Goal: Information Seeking & Learning: Check status

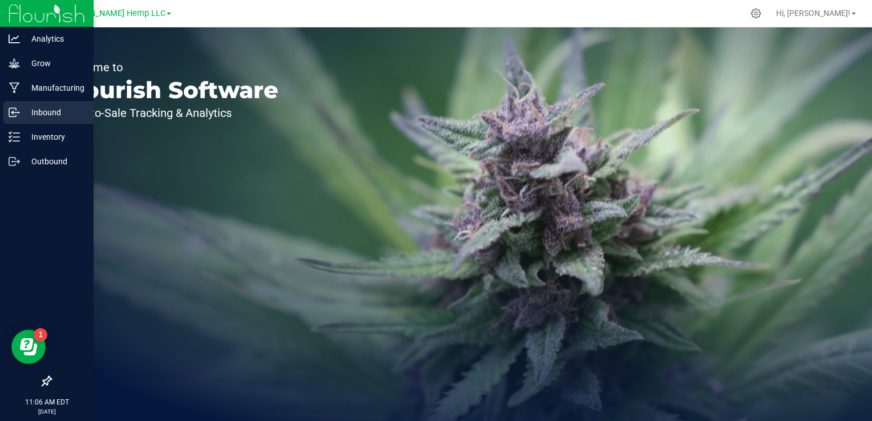
click at [21, 113] on p "Inbound" at bounding box center [54, 113] width 68 height 14
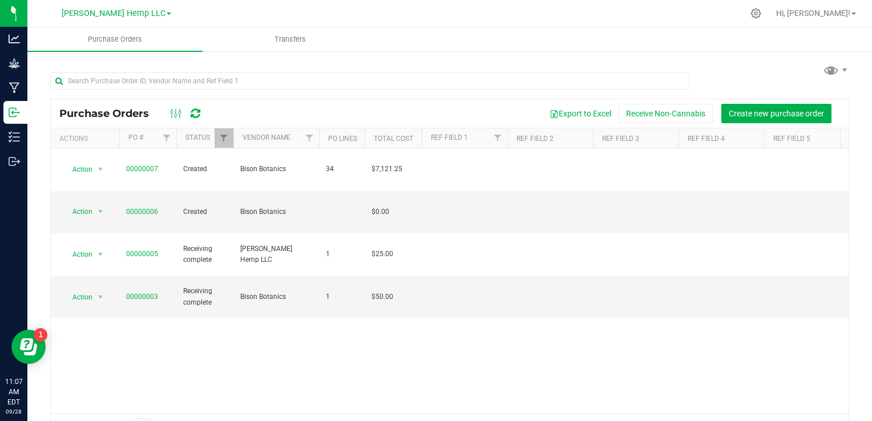
click at [199, 114] on icon at bounding box center [196, 113] width 10 height 11
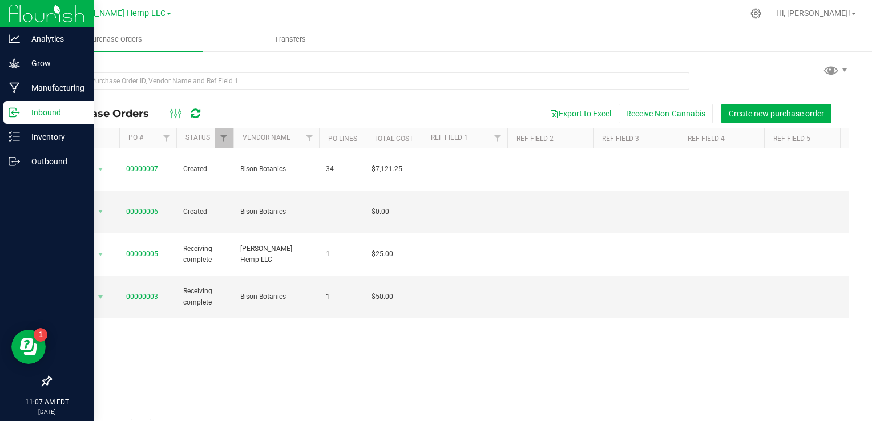
click at [32, 111] on p "Inbound" at bounding box center [54, 113] width 68 height 14
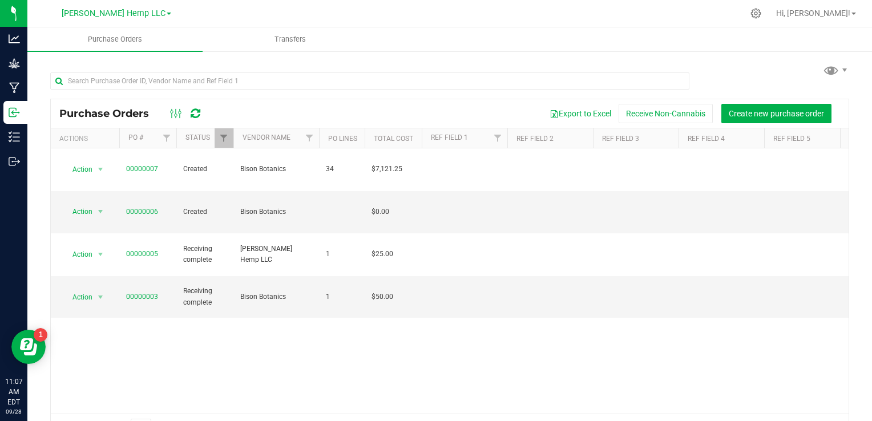
click at [102, 22] on div "[PERSON_NAME] Hemp LLC" at bounding box center [116, 14] width 167 height 18
click at [146, 14] on span "[PERSON_NAME] Hemp LLC" at bounding box center [114, 14] width 104 height 10
click at [88, 58] on link "[PERSON_NAME] Hemp Retail" at bounding box center [116, 55] width 167 height 15
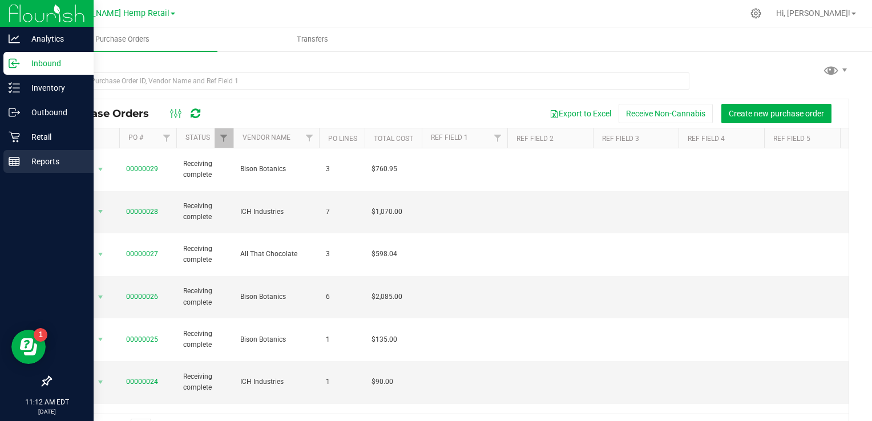
click at [21, 158] on p "Reports" at bounding box center [54, 162] width 68 height 14
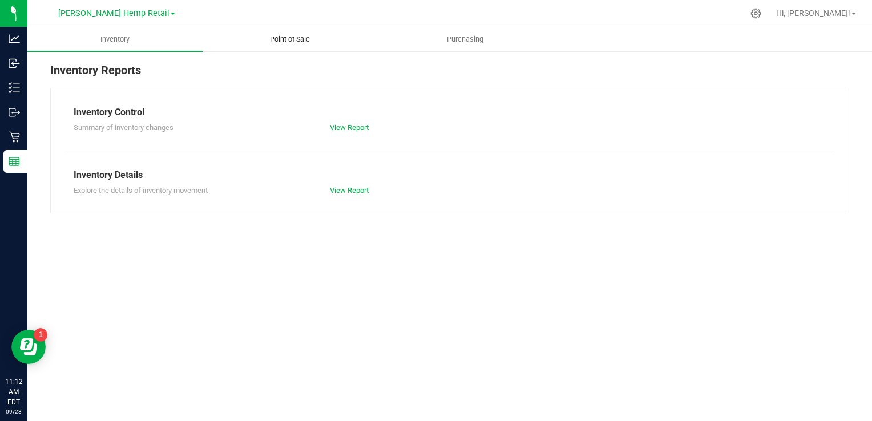
click at [281, 35] on span "Point of Sale" at bounding box center [290, 39] width 71 height 10
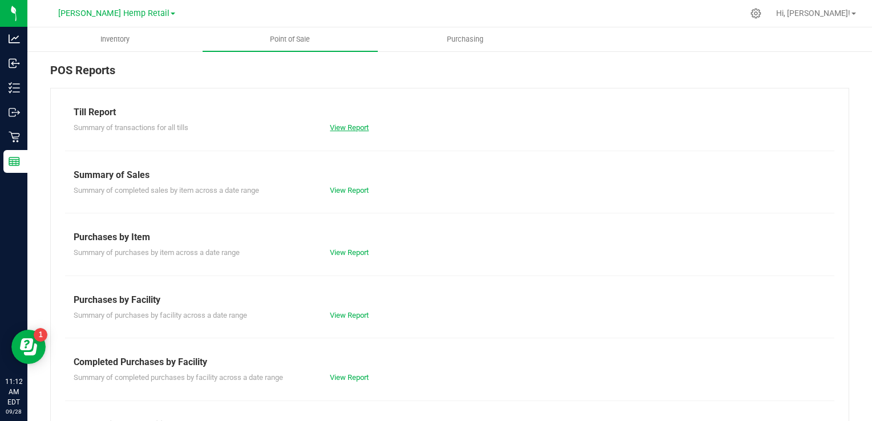
click at [358, 130] on link "View Report" at bounding box center [349, 127] width 39 height 9
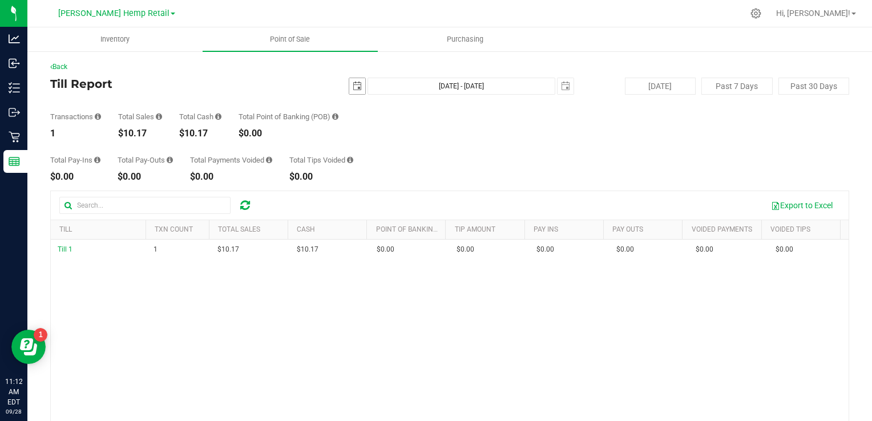
click at [353, 84] on span "select" at bounding box center [357, 86] width 9 height 9
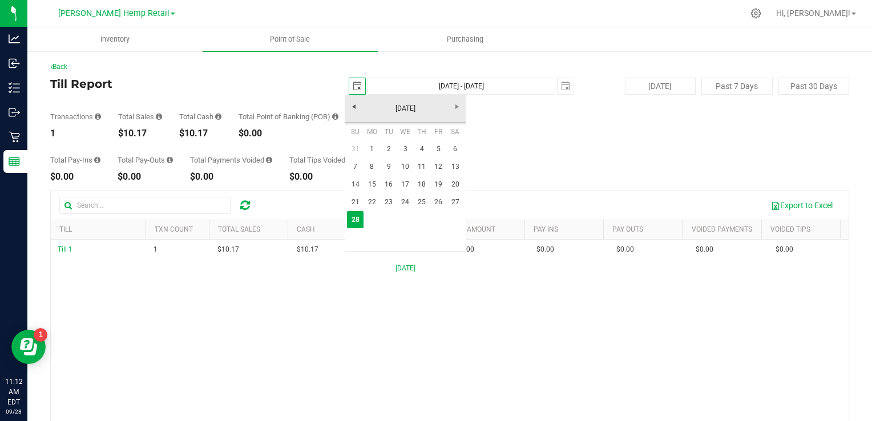
scroll to position [0, 28]
click at [376, 163] on link "8" at bounding box center [372, 167] width 17 height 18
type input "2025-09-08"
type input "Sep 8, 2025 - Sep 28, 2025"
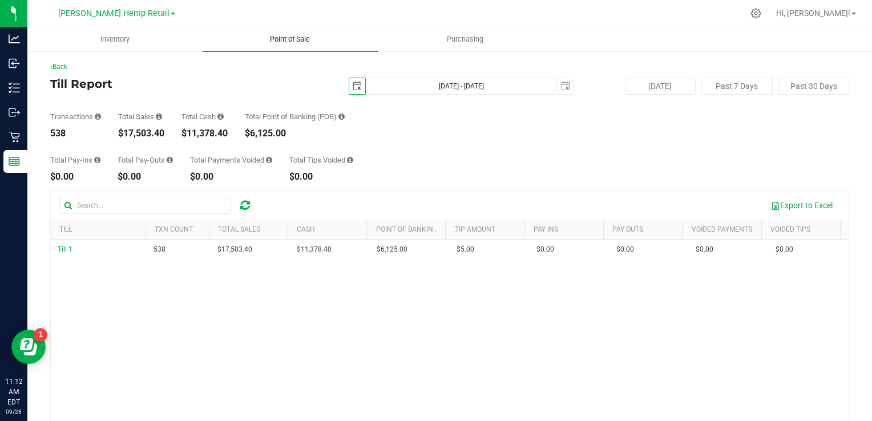
click at [299, 46] on uib-tab-heading "Point of Sale" at bounding box center [290, 39] width 175 height 24
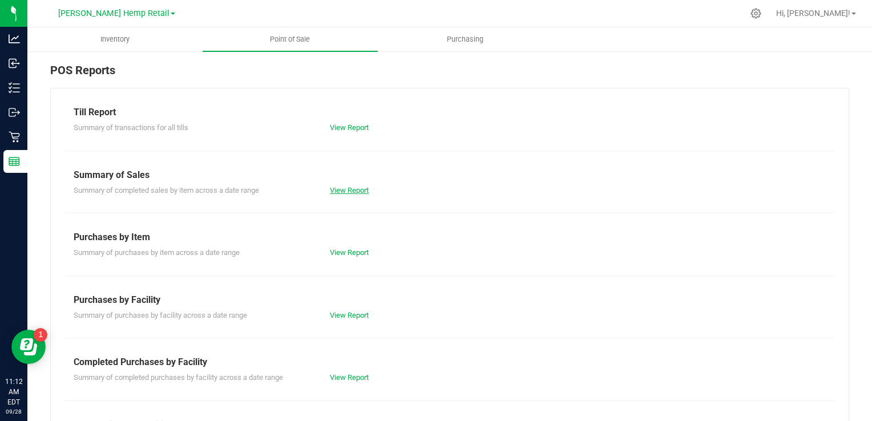
click at [346, 187] on link "View Report" at bounding box center [349, 190] width 39 height 9
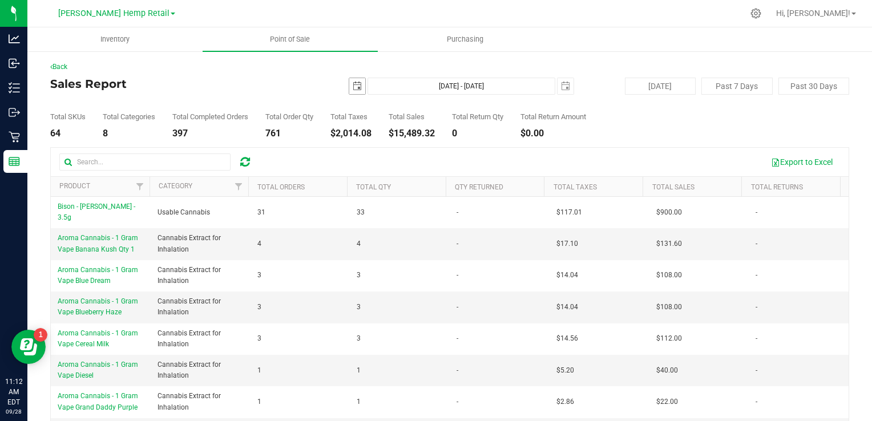
click at [353, 86] on span "select" at bounding box center [357, 86] width 9 height 9
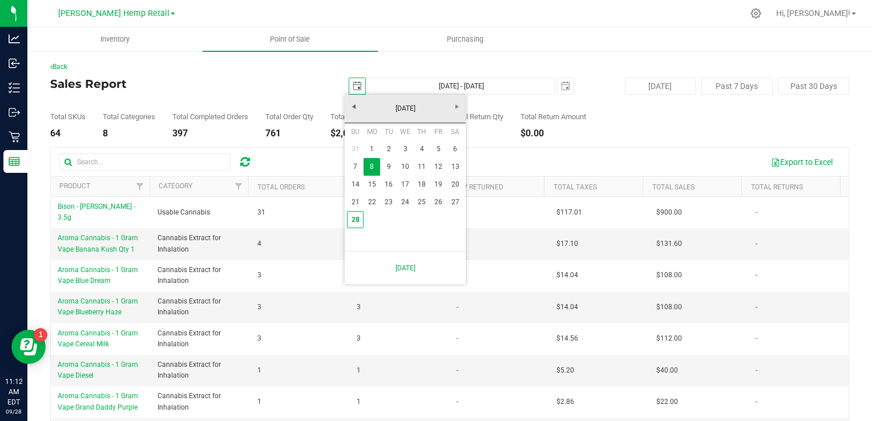
click at [353, 86] on span "select" at bounding box center [357, 86] width 9 height 9
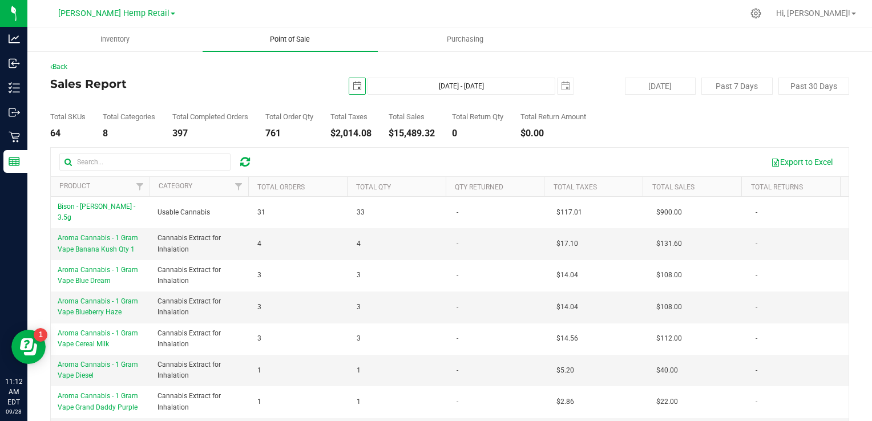
click at [283, 36] on span "Point of Sale" at bounding box center [290, 39] width 71 height 10
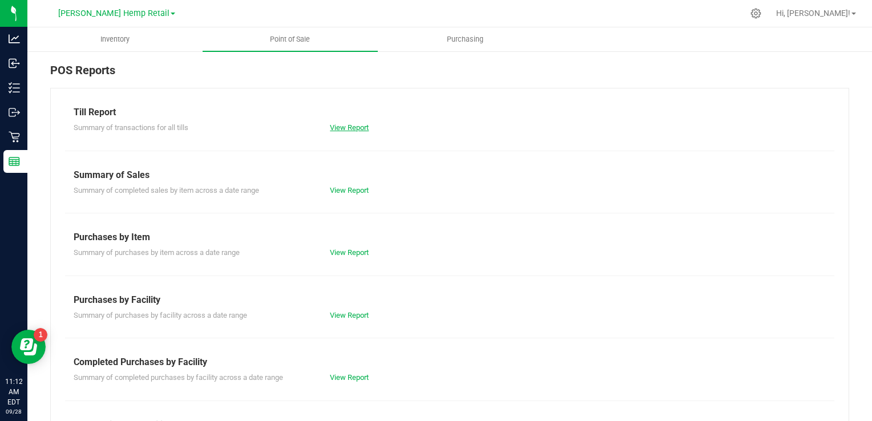
click at [344, 127] on link "View Report" at bounding box center [349, 127] width 39 height 9
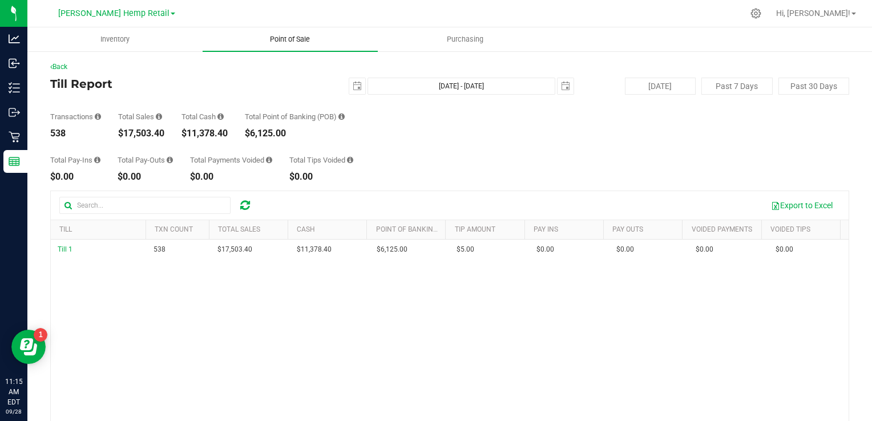
click at [279, 45] on span "Point of Sale" at bounding box center [290, 39] width 71 height 10
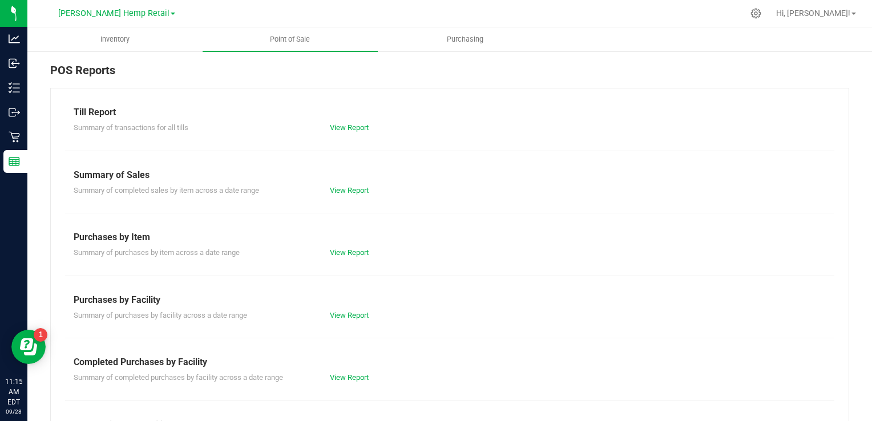
click at [347, 195] on div "Till Report Summary of transactions for all tills View Report Summary of Sales …" at bounding box center [449, 338] width 799 height 501
click at [346, 189] on link "View Report" at bounding box center [349, 190] width 39 height 9
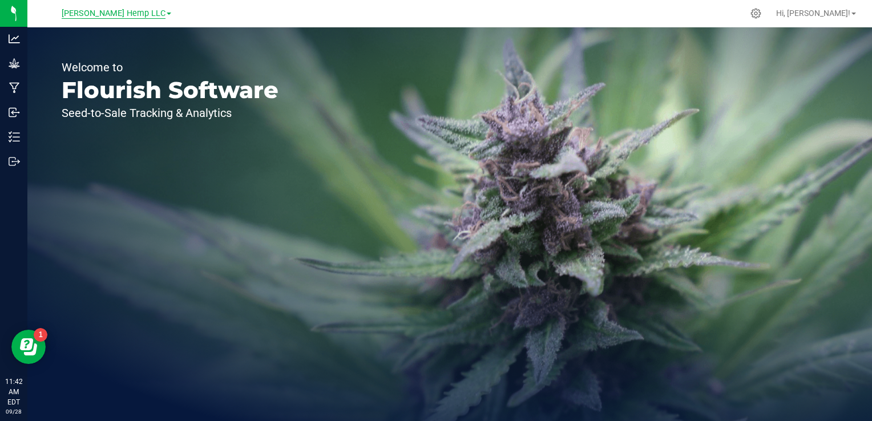
click at [136, 13] on span "[PERSON_NAME] Hemp LLC" at bounding box center [114, 14] width 104 height 10
